Goal: Task Accomplishment & Management: Manage account settings

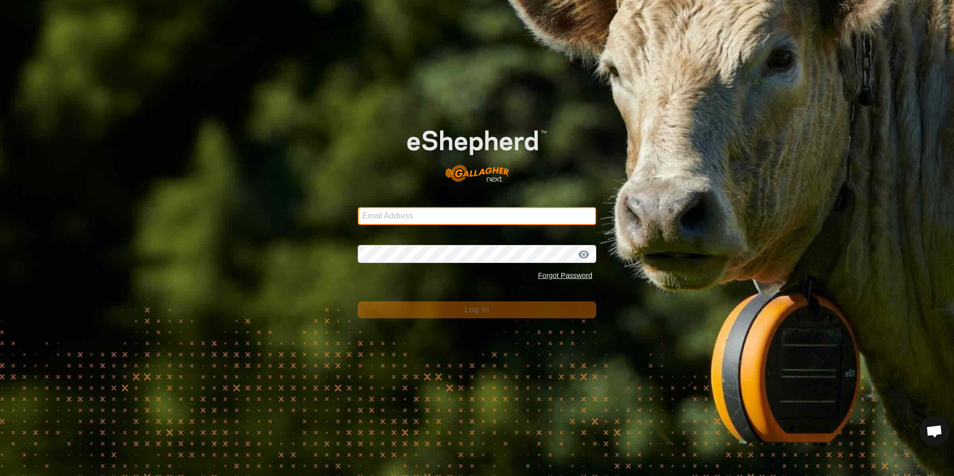
type input "[EMAIL_ADDRESS][DOMAIN_NAME]"
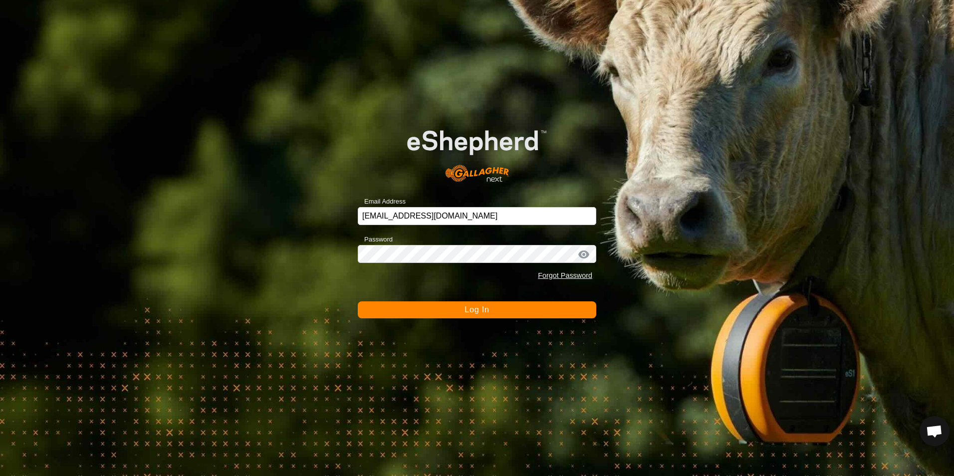
click at [566, 312] on button "Log In" at bounding box center [477, 309] width 238 height 17
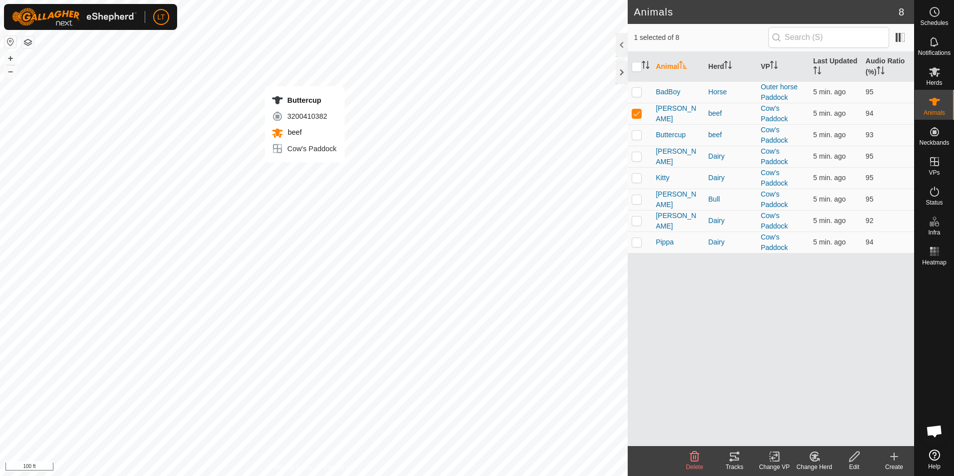
checkbox input "false"
checkbox input "true"
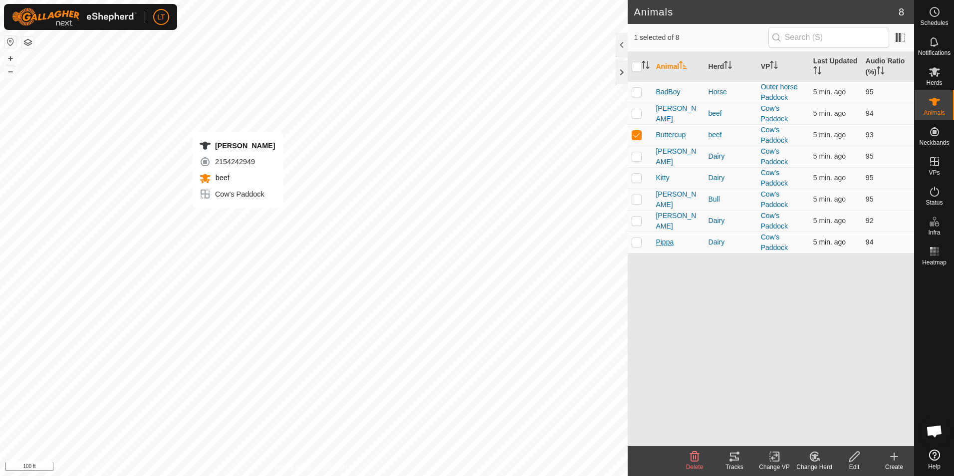
checkbox input "true"
checkbox input "false"
click at [735, 460] on icon at bounding box center [734, 456] width 9 height 8
